Goal: Register for event/course

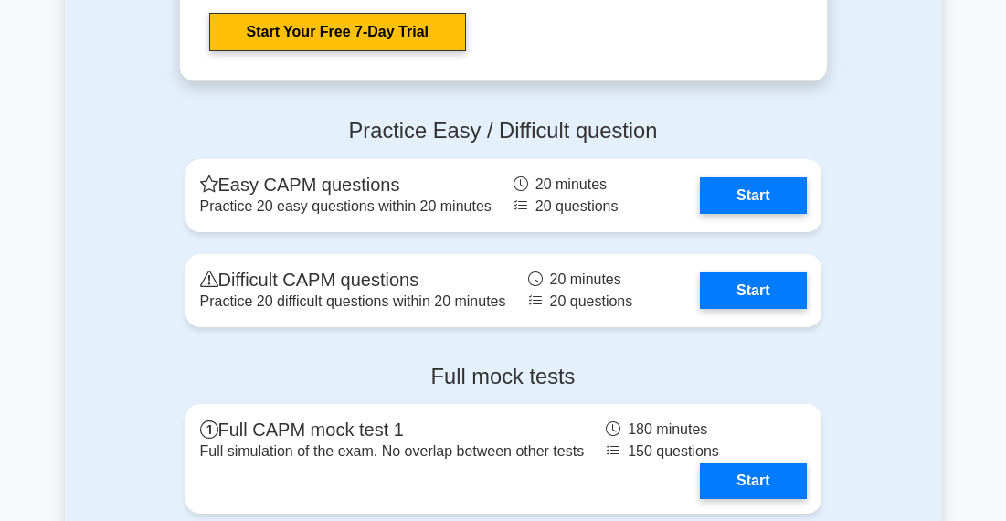
scroll to position [4718, 0]
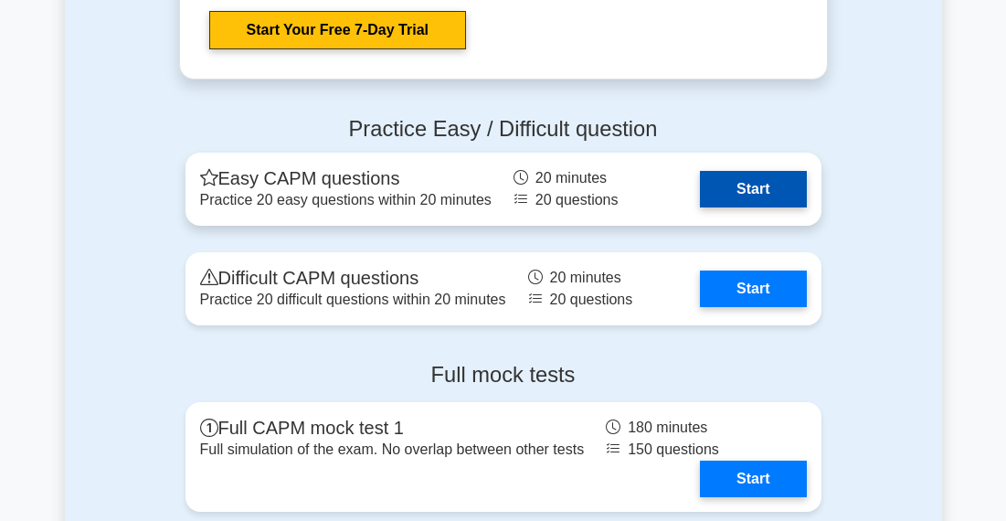
click at [725, 181] on link "Start" at bounding box center [753, 189] width 106 height 37
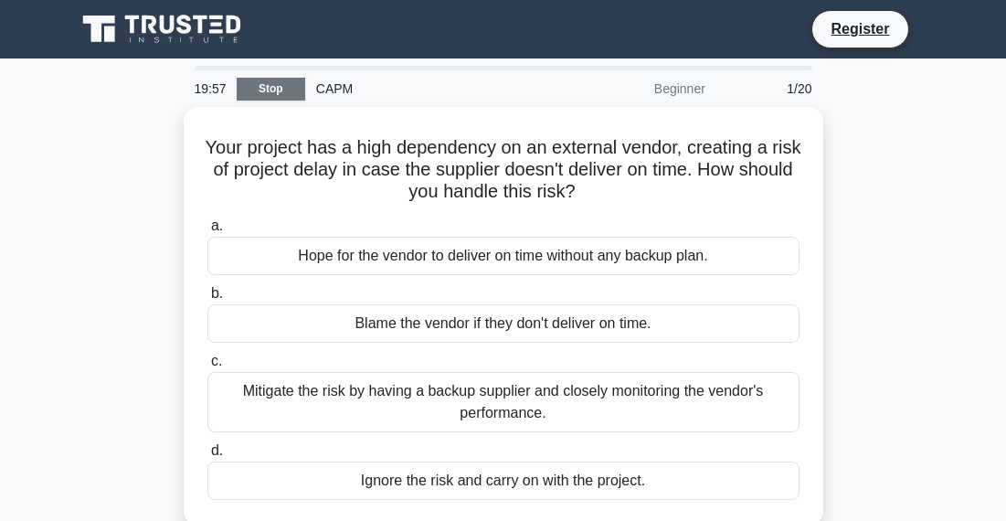
click at [261, 80] on link "Stop" at bounding box center [271, 89] width 69 height 23
click at [991, 193] on main "19:21 Stop CAPM Beginner 1/20 Your project has a high dependency on an external…" at bounding box center [503, 523] width 1006 height 929
click at [266, 91] on link "Stop" at bounding box center [271, 89] width 69 height 23
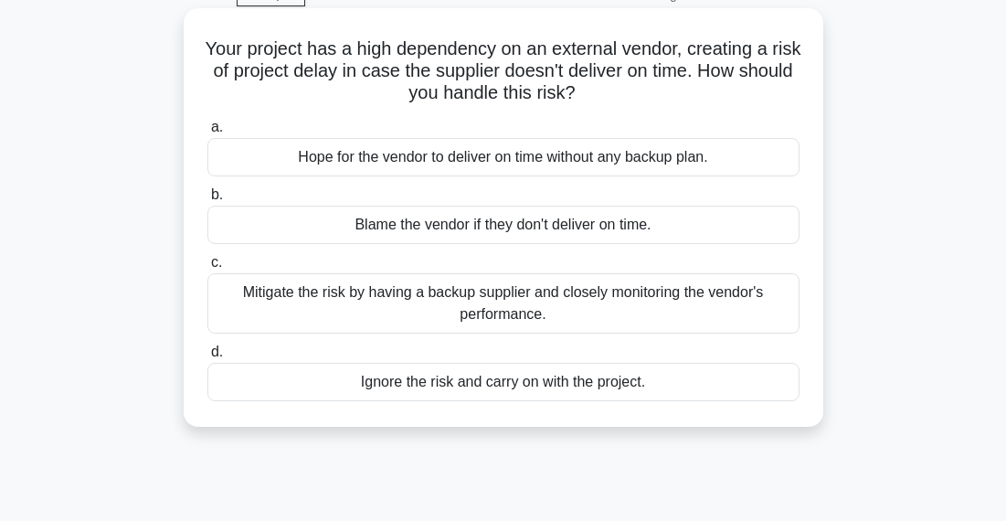
scroll to position [101, 0]
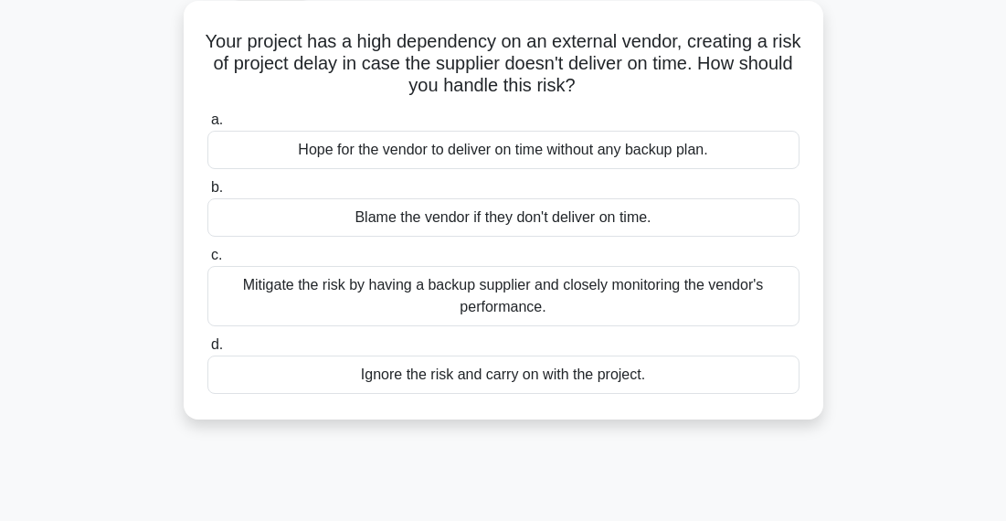
click at [556, 295] on div "Mitigate the risk by having a backup supplier and closely monitoring the vendor…" at bounding box center [503, 296] width 592 height 60
click at [207, 261] on input "c. Mitigate the risk by having a backup supplier and closely monitoring the ven…" at bounding box center [207, 256] width 0 height 12
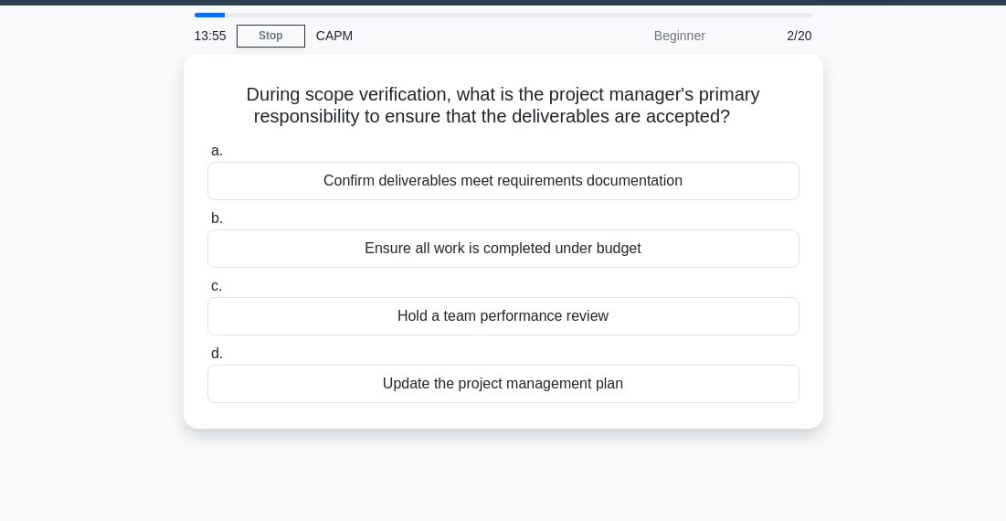
scroll to position [54, 0]
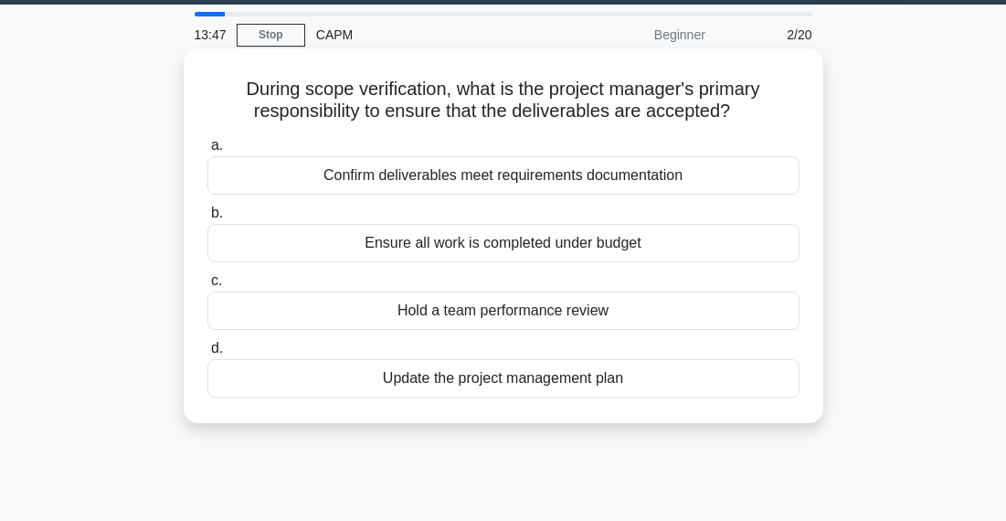
click at [614, 101] on h5 "During scope verification, what is the project manager's primary responsibility…" at bounding box center [504, 101] width 596 height 46
click at [495, 174] on div "Confirm deliverables meet requirements documentation" at bounding box center [503, 175] width 592 height 38
click at [207, 152] on input "a. Confirm deliverables meet requirements documentation" at bounding box center [207, 146] width 0 height 12
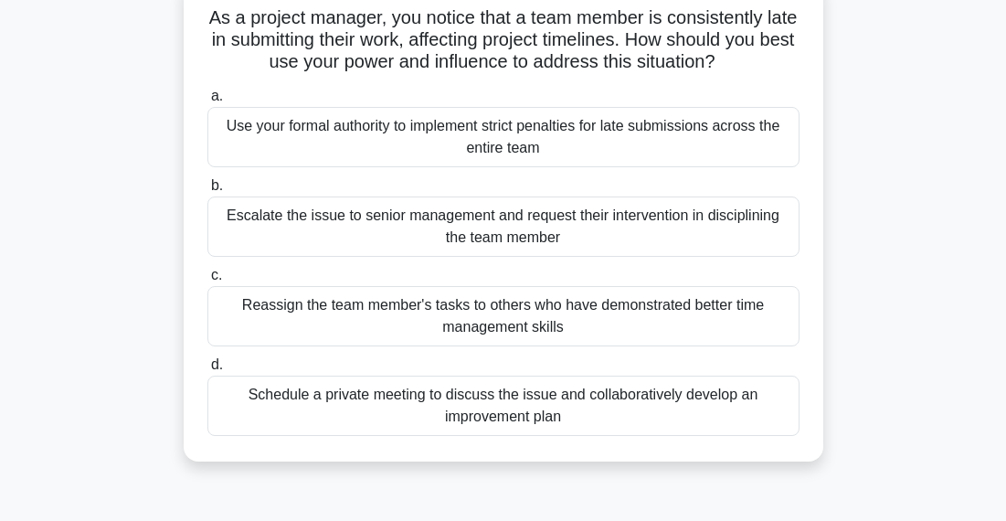
scroll to position [132, 0]
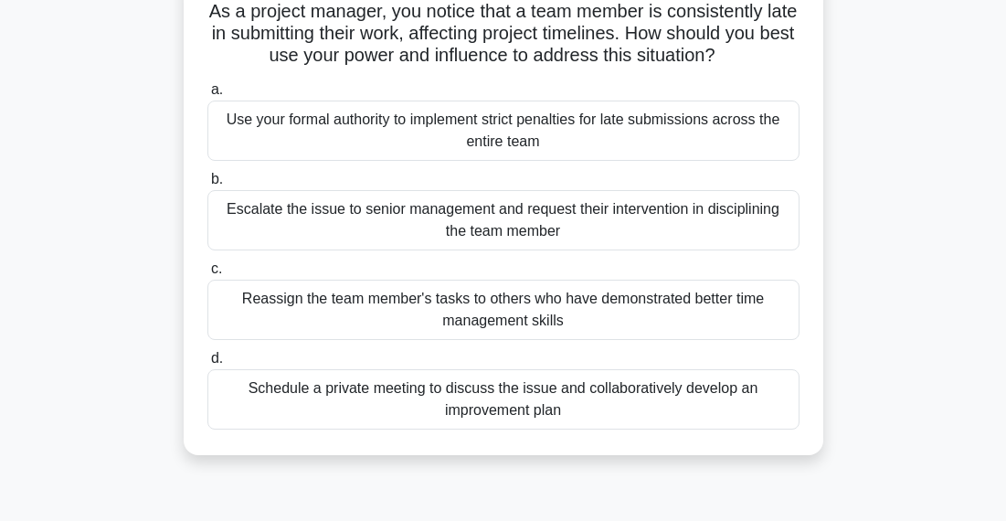
click at [484, 420] on div "Schedule a private meeting to discuss the issue and collaboratively develop an …" at bounding box center [503, 399] width 592 height 60
click at [207, 365] on input "d. Schedule a private meeting to discuss the issue and collaboratively develop …" at bounding box center [207, 359] width 0 height 12
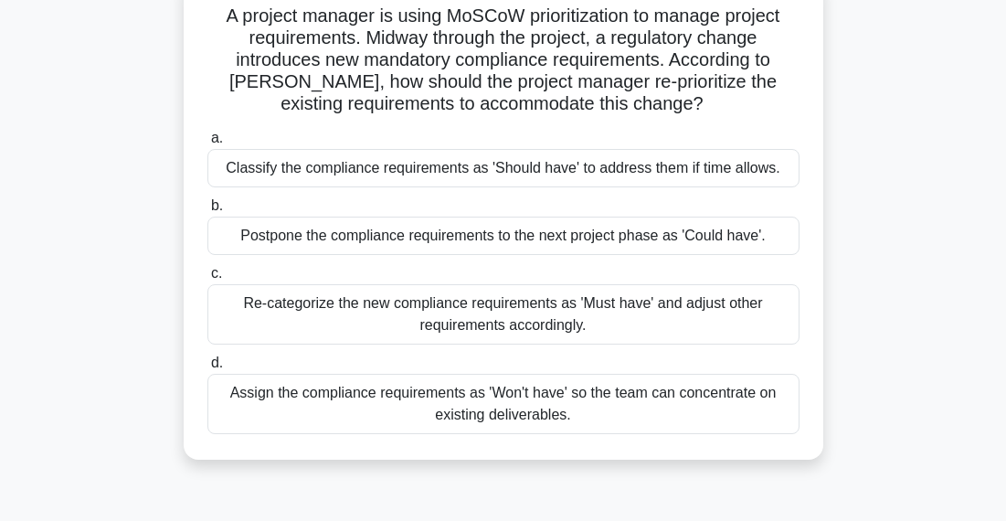
scroll to position [0, 0]
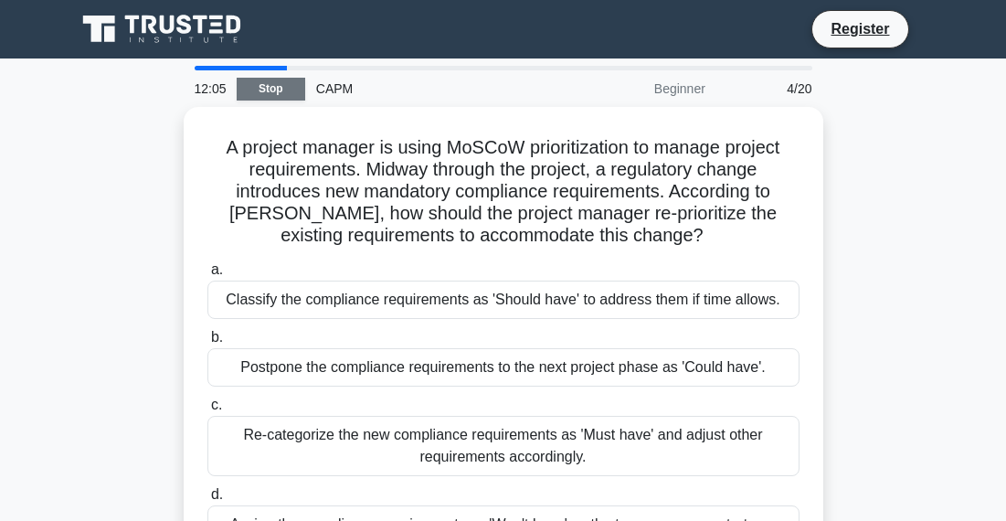
click at [279, 95] on link "Stop" at bounding box center [271, 89] width 69 height 23
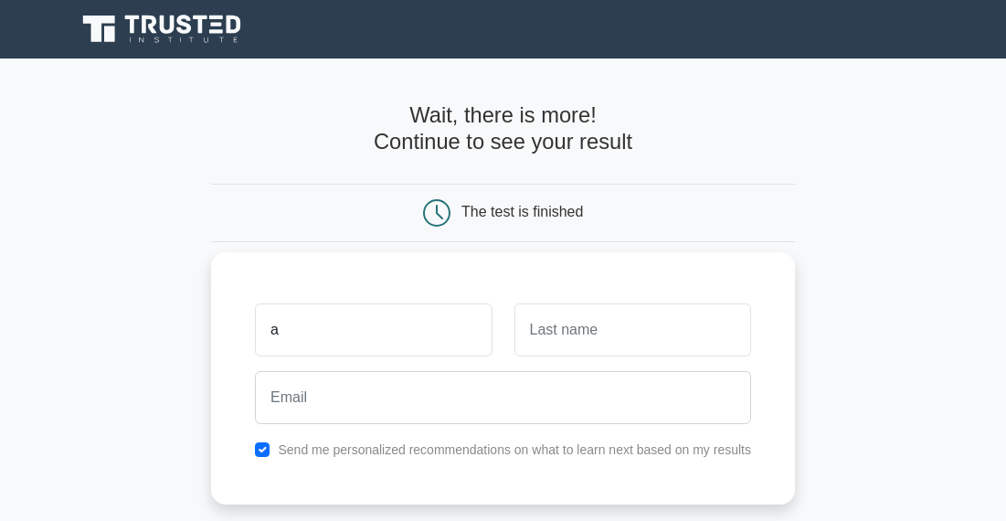
type input "Almanya"
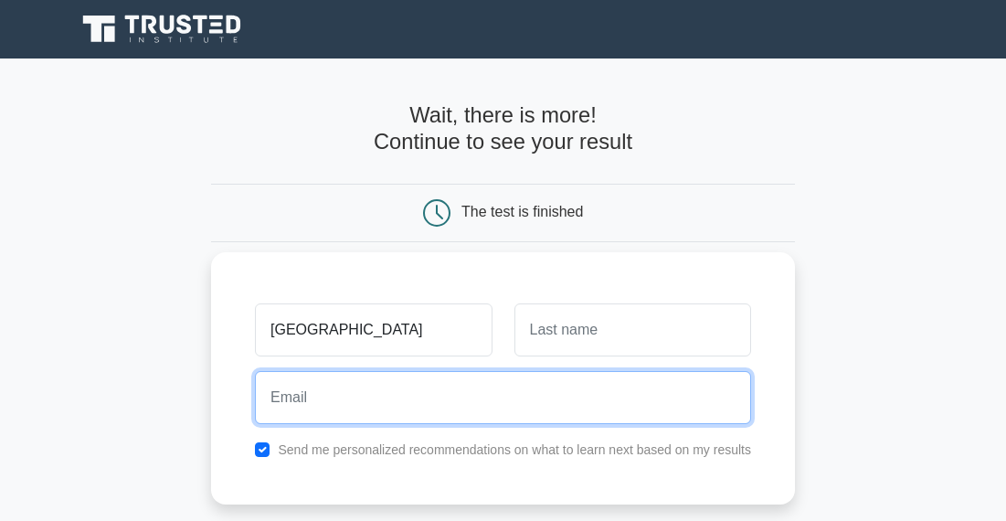
click at [393, 393] on input "email" at bounding box center [503, 397] width 496 height 53
type input "almanyaverma@gmail.com"
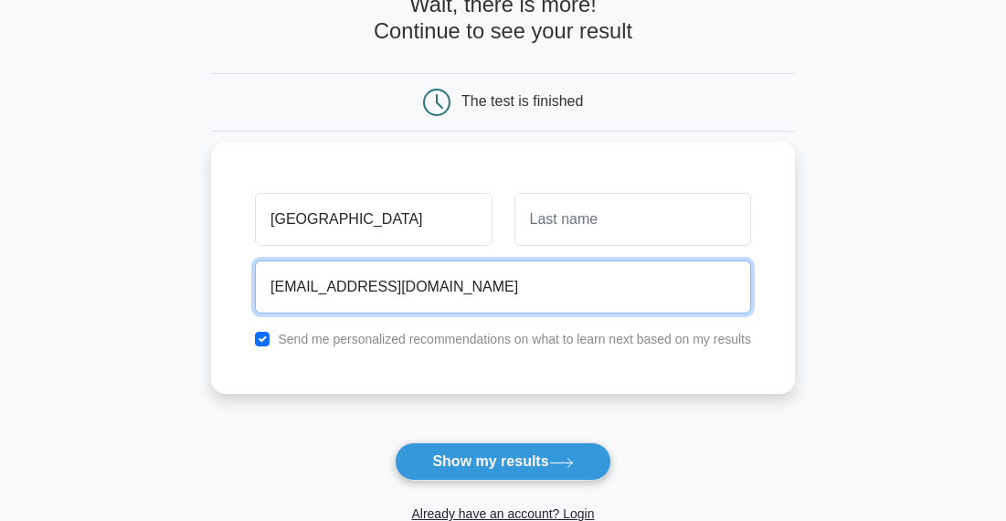
scroll to position [126, 0]
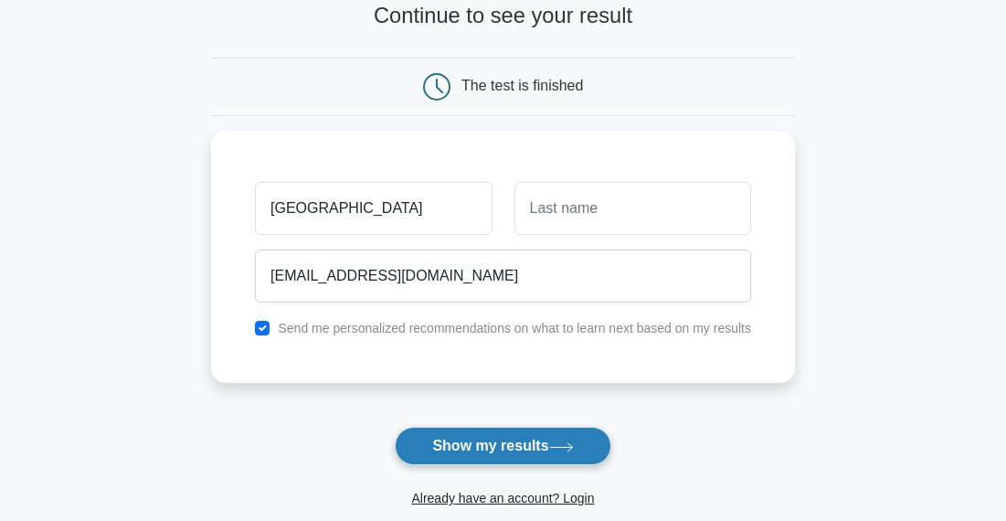
click at [466, 440] on button "Show my results" at bounding box center [503, 446] width 216 height 38
type input "-"
click at [506, 456] on button "Show my results" at bounding box center [503, 446] width 216 height 38
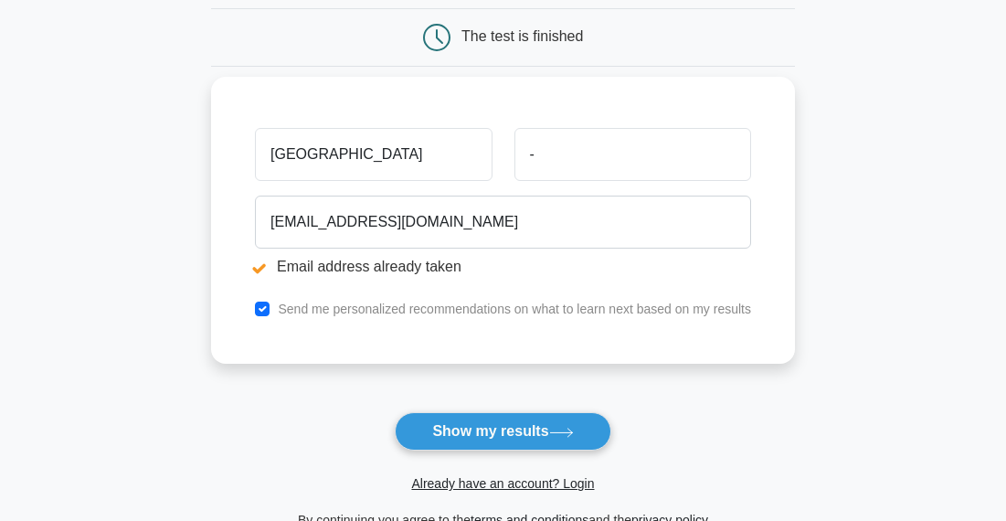
scroll to position [245, 0]
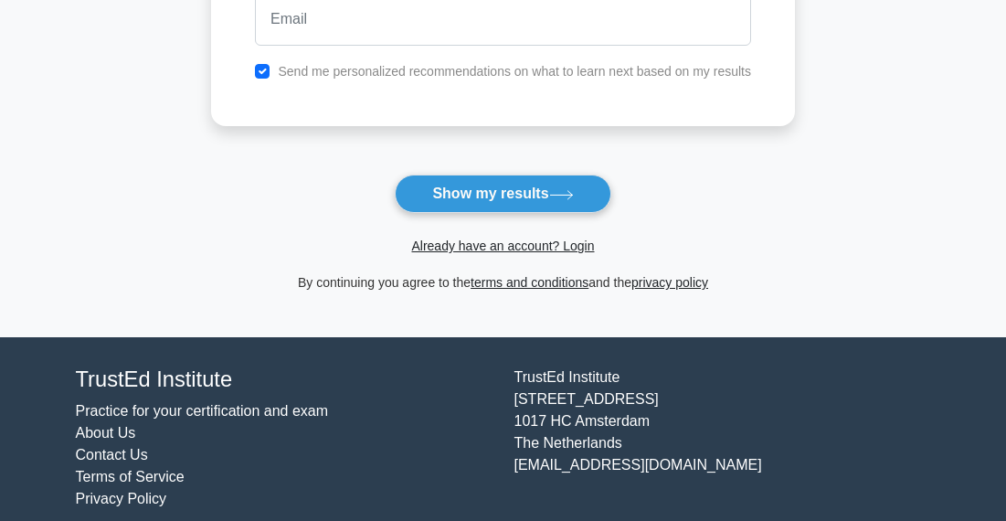
scroll to position [398, 0]
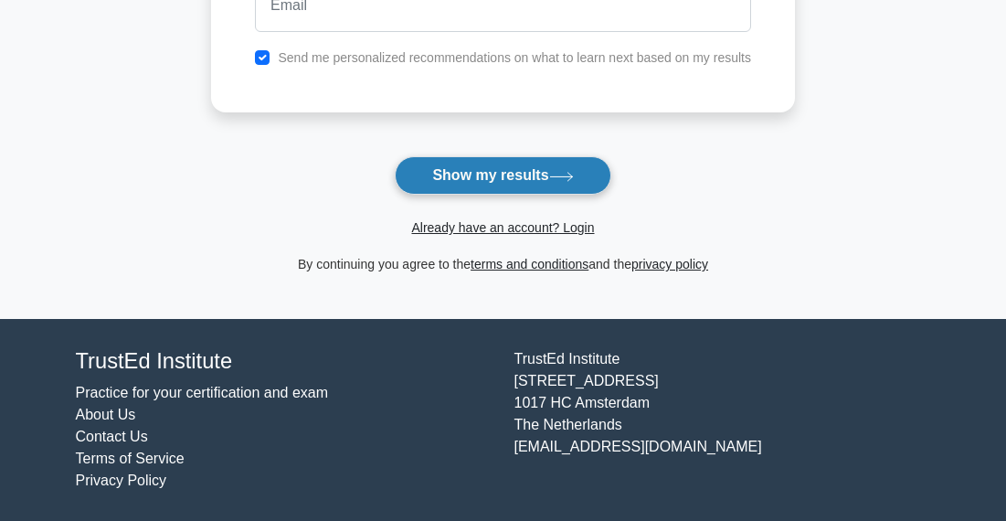
click at [462, 183] on button "Show my results" at bounding box center [503, 175] width 216 height 38
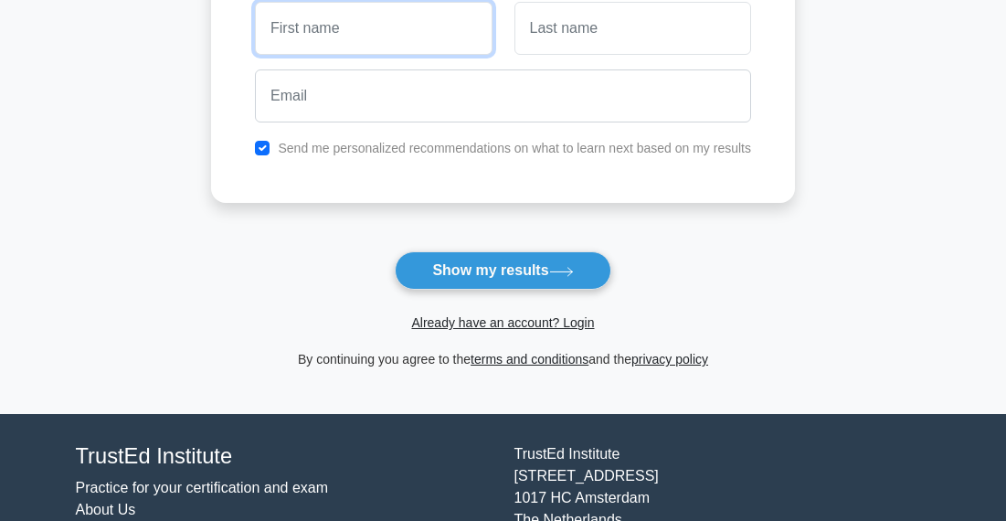
scroll to position [309, 0]
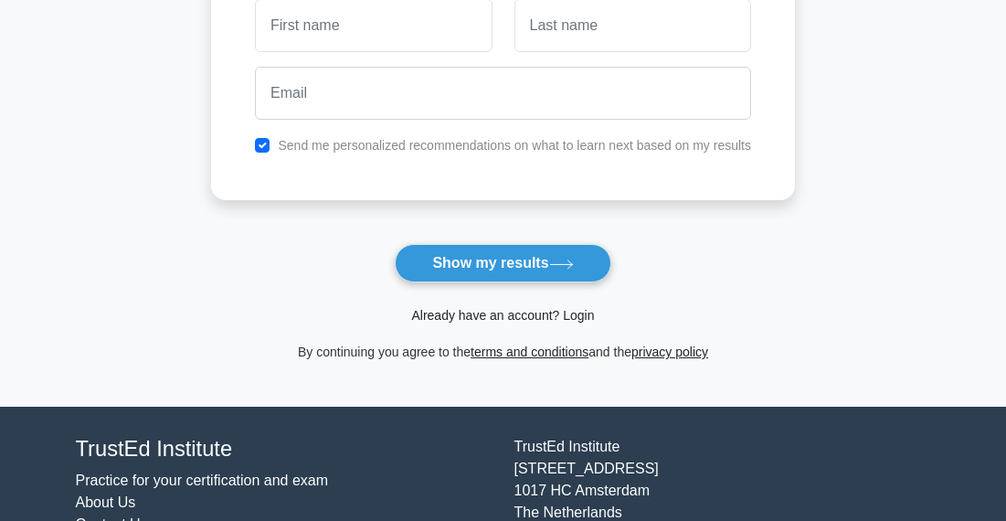
click at [437, 317] on link "Already have an account? Login" at bounding box center [502, 315] width 183 height 15
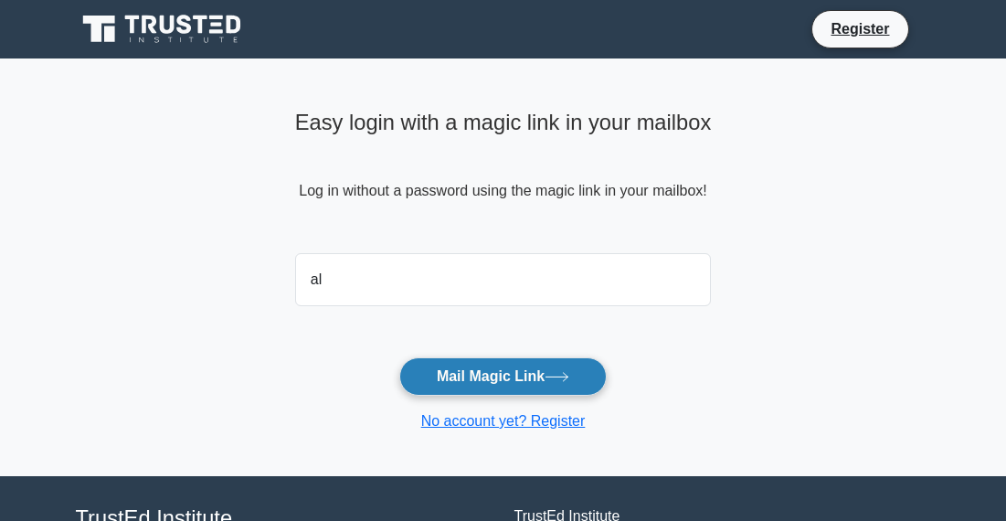
type input "[EMAIL_ADDRESS][DOMAIN_NAME]"
click at [470, 378] on button "Mail Magic Link" at bounding box center [502, 376] width 207 height 38
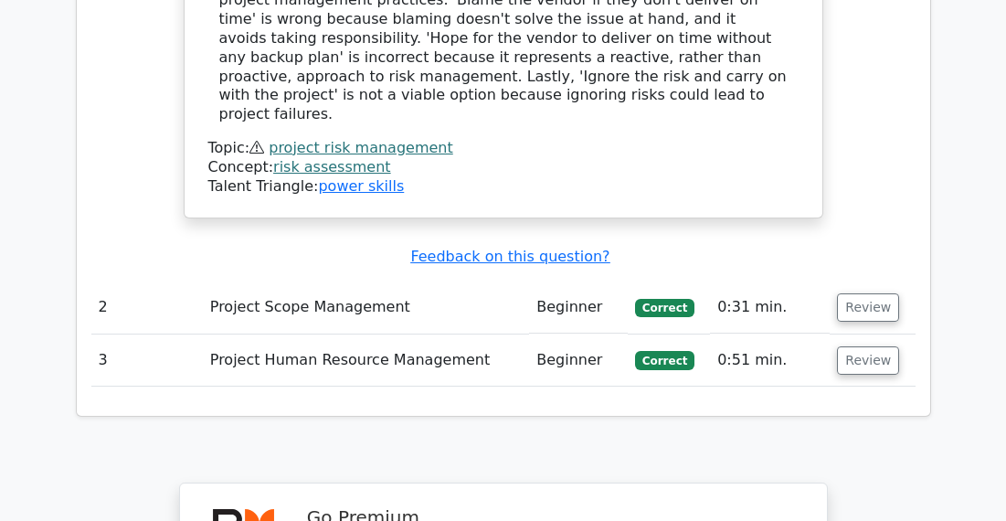
scroll to position [2049, 0]
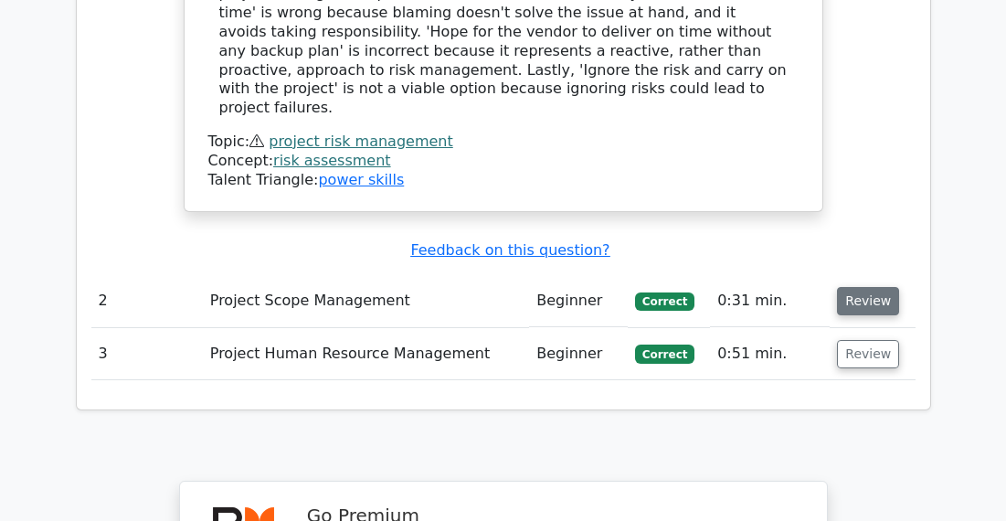
click at [862, 287] on button "Review" at bounding box center [868, 301] width 62 height 28
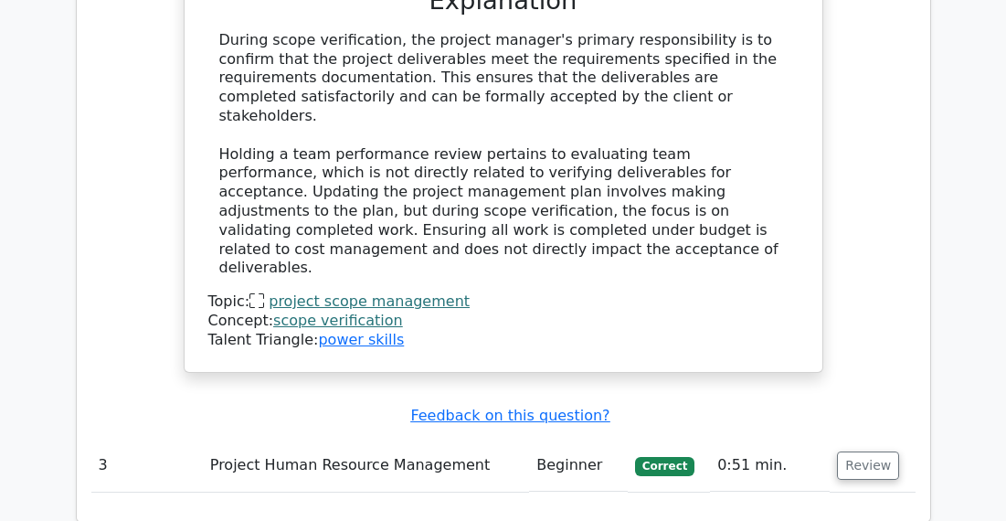
scroll to position [2744, 0]
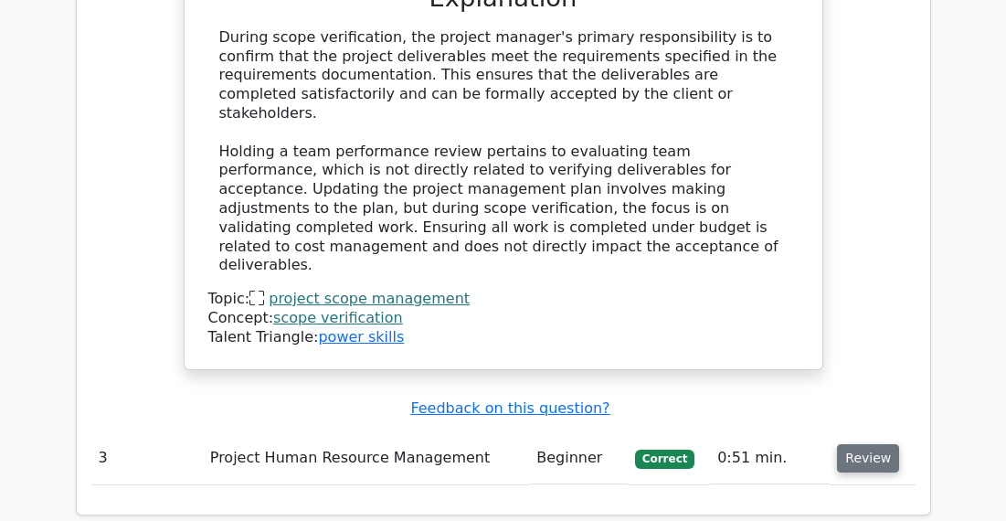
click at [872, 444] on button "Review" at bounding box center [868, 458] width 62 height 28
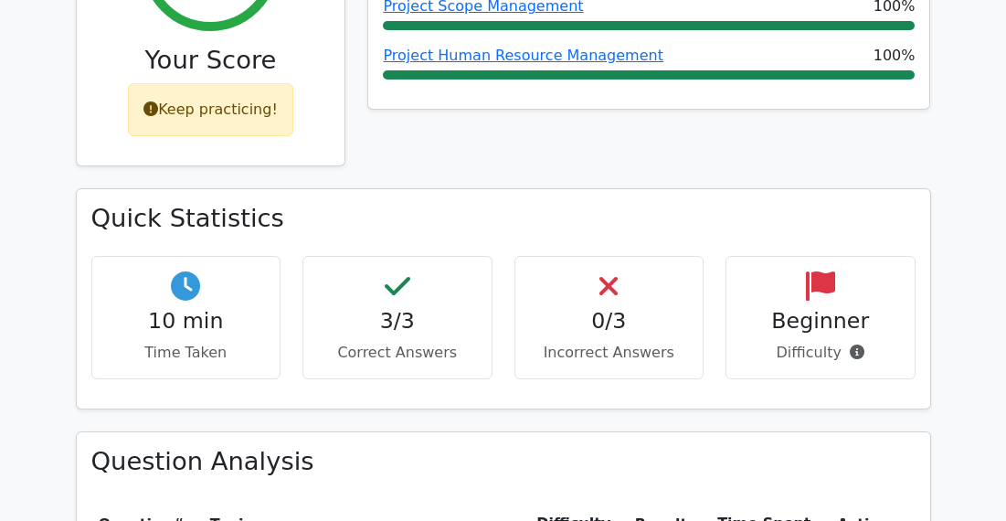
scroll to position [946, 0]
